Goal: Find specific page/section: Find specific page/section

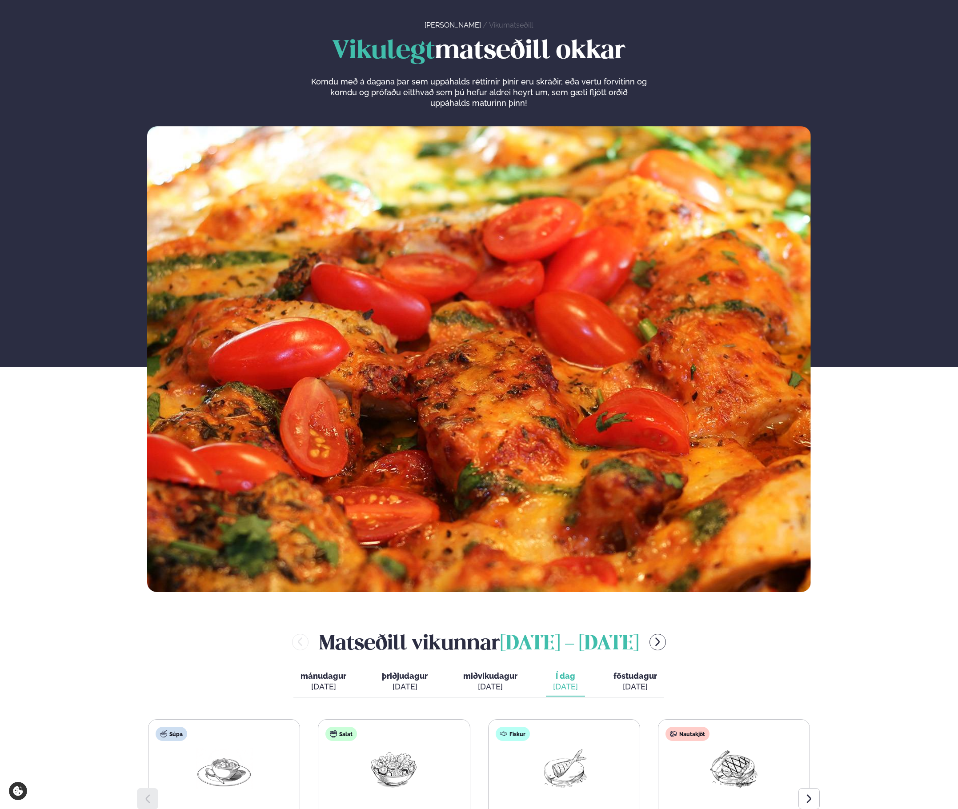
scroll to position [271, 0]
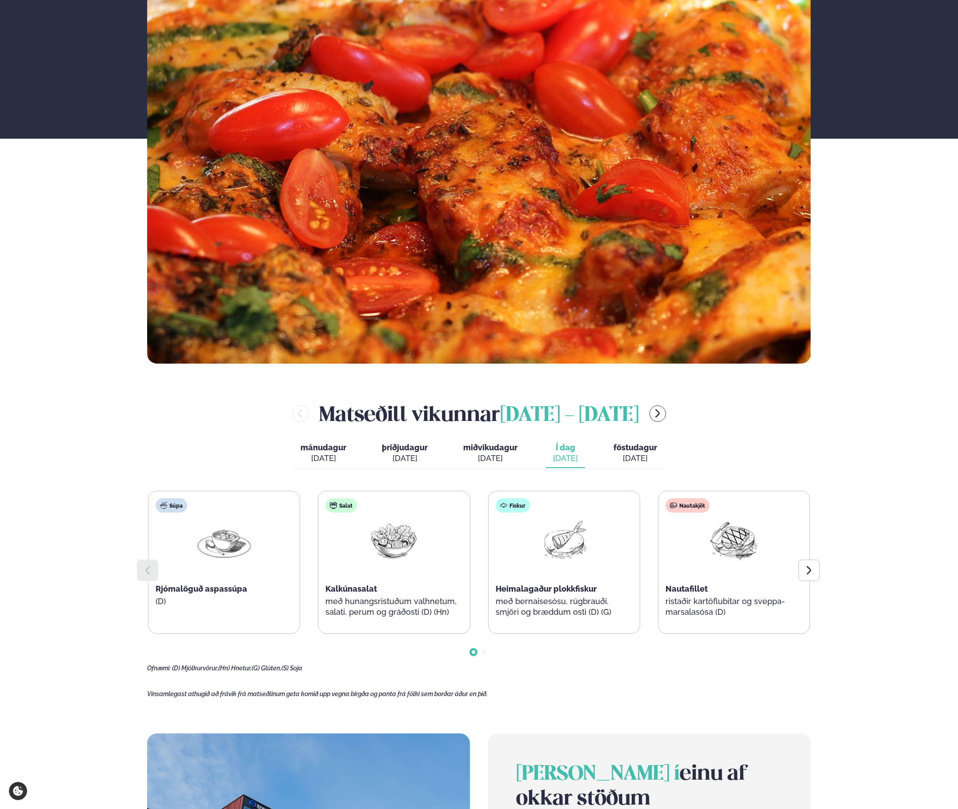
click at [696, 314] on img at bounding box center [478, 131] width 663 height 466
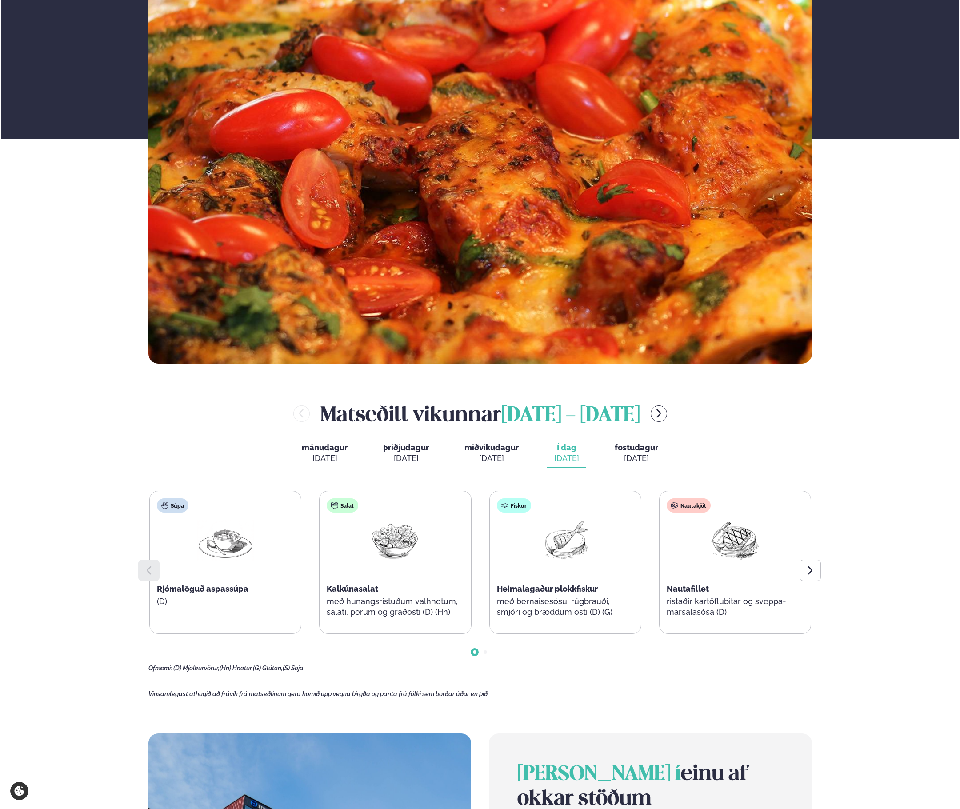
scroll to position [0, 0]
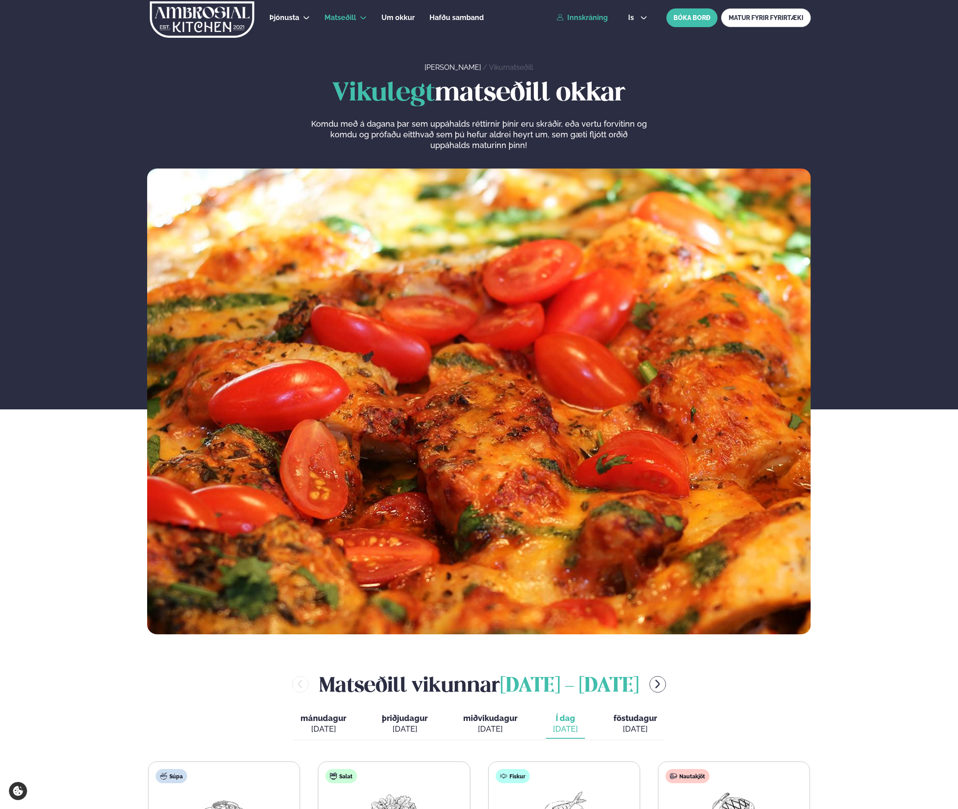
click at [587, 15] on link "Innskráning" at bounding box center [581, 18] width 51 height 8
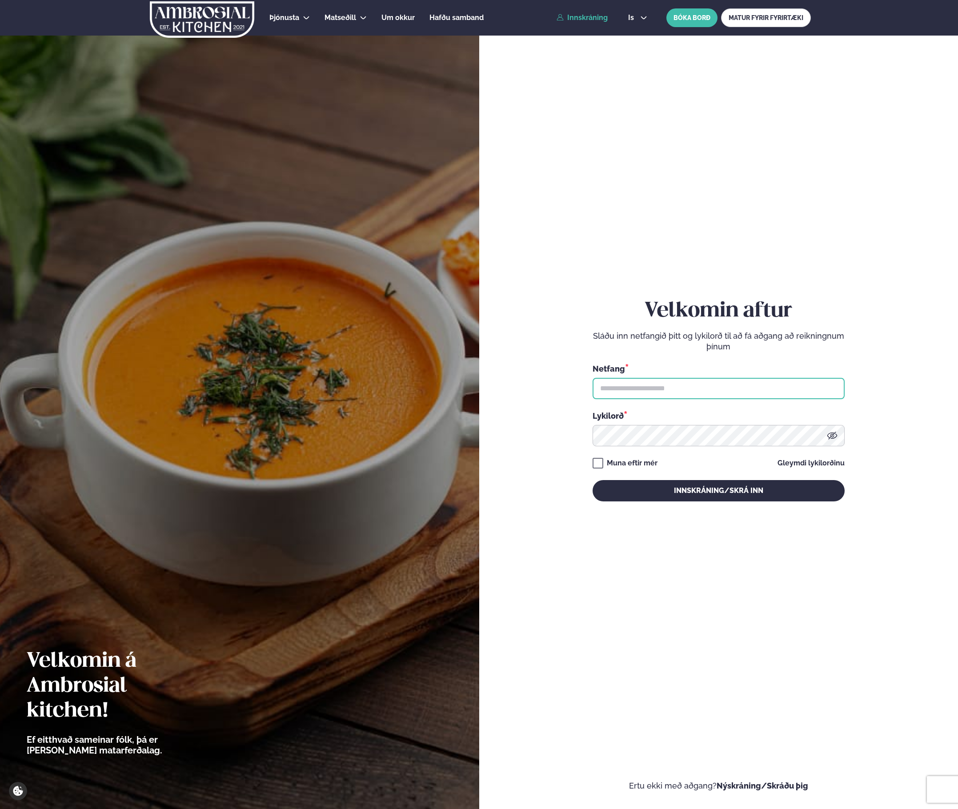
click at [624, 392] on input "text" at bounding box center [718, 388] width 252 height 21
type input "**********"
click at [592, 480] on button "Innskráning/Skrá inn" at bounding box center [718, 490] width 252 height 21
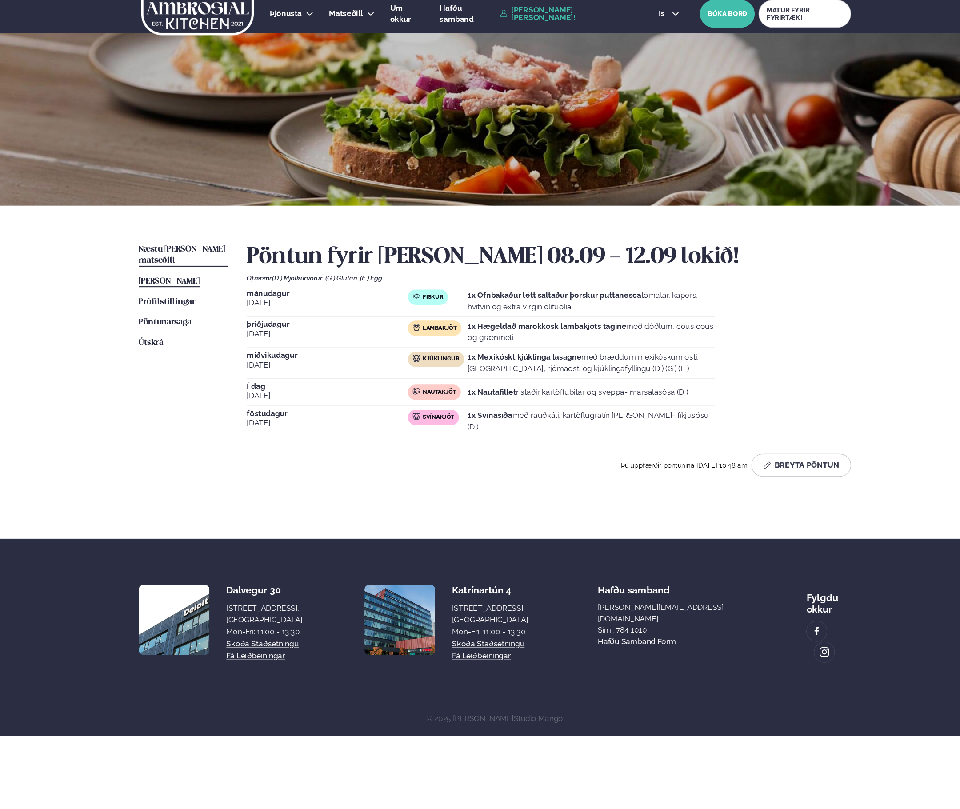
click at [174, 239] on span "Næstu [PERSON_NAME] matseðill" at bounding box center [188, 242] width 81 height 18
